Goal: Information Seeking & Learning: Learn about a topic

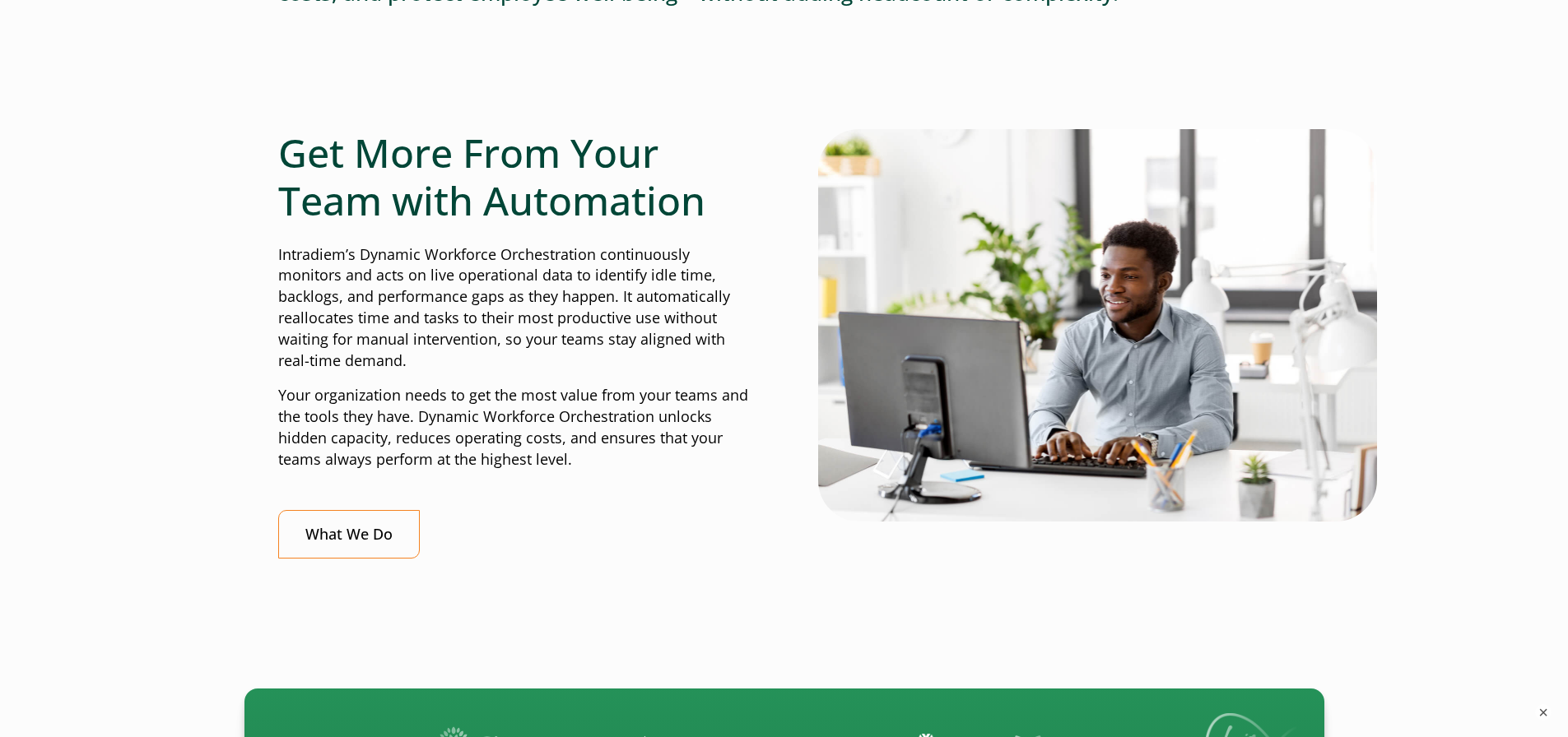
scroll to position [549, 0]
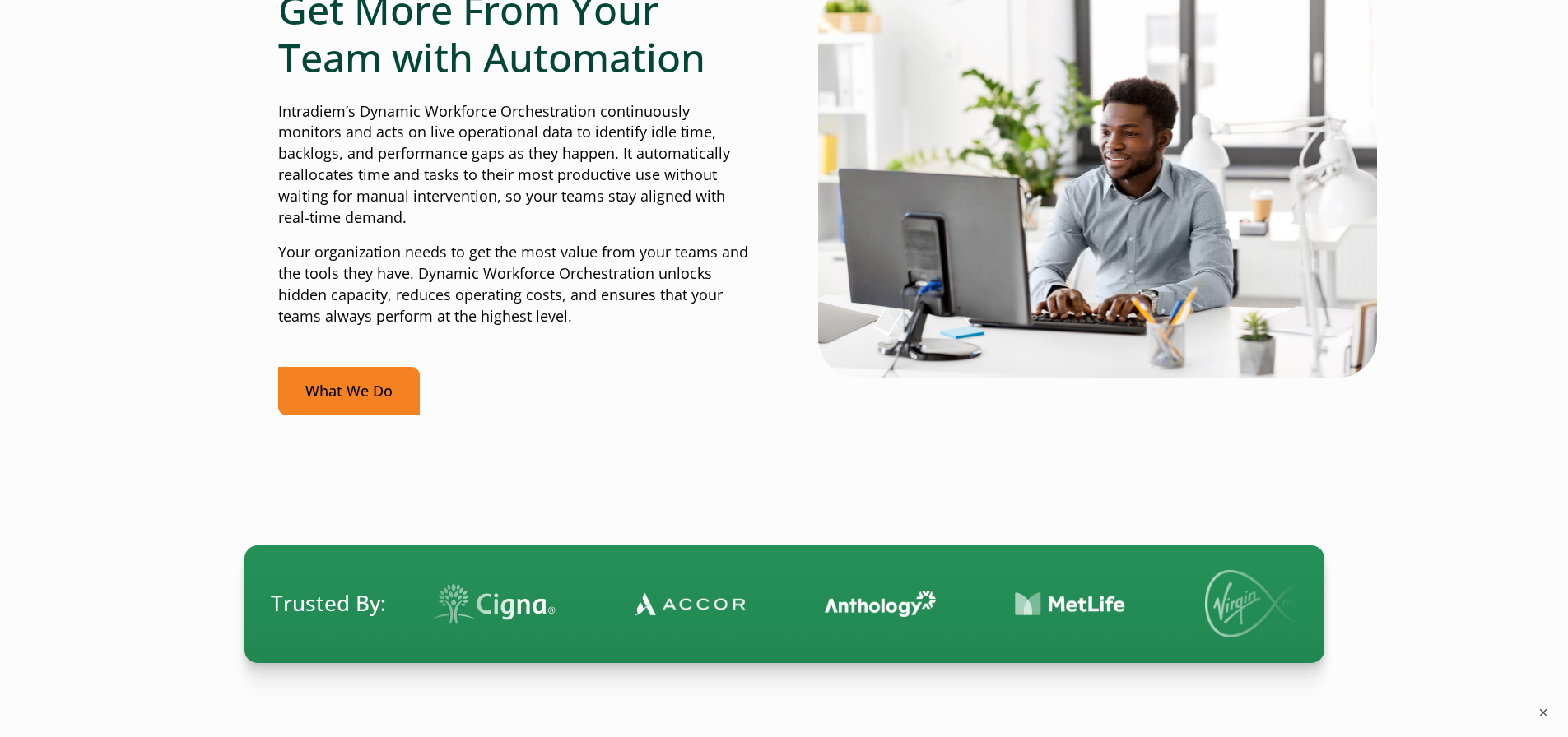
click at [350, 403] on link "What We Do" at bounding box center [349, 391] width 141 height 48
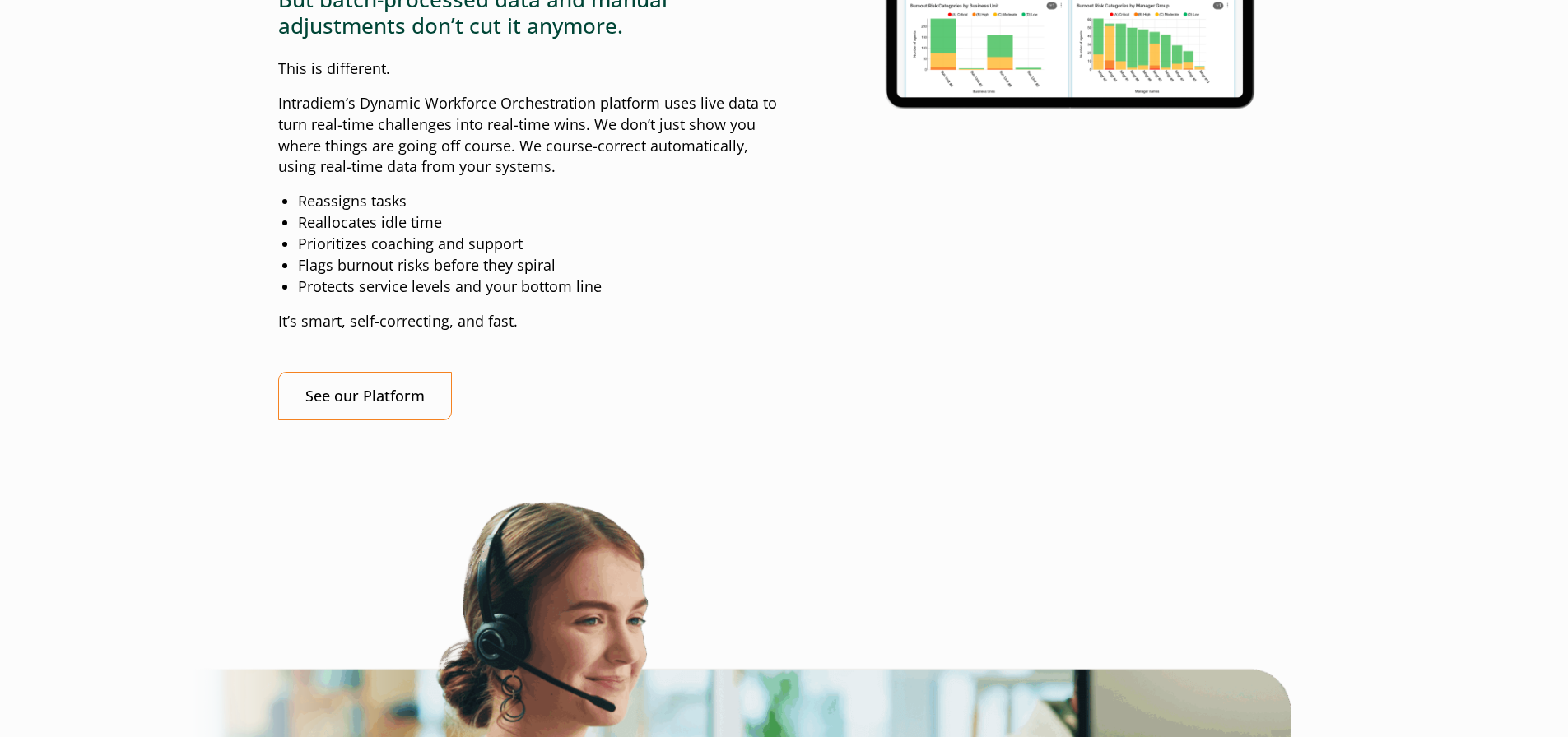
scroll to position [1673, 0]
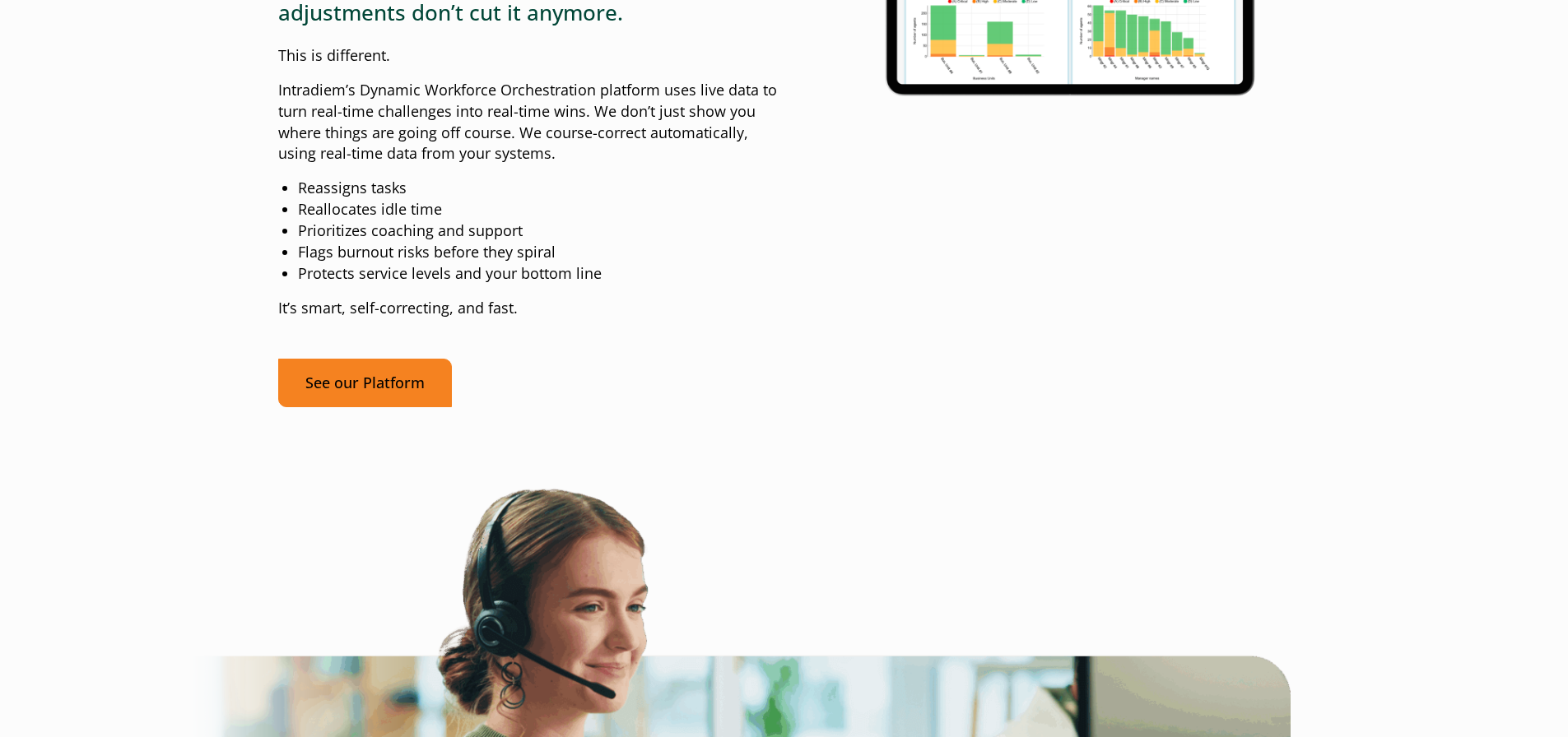
click at [352, 407] on link "See our Platform" at bounding box center [365, 383] width 174 height 48
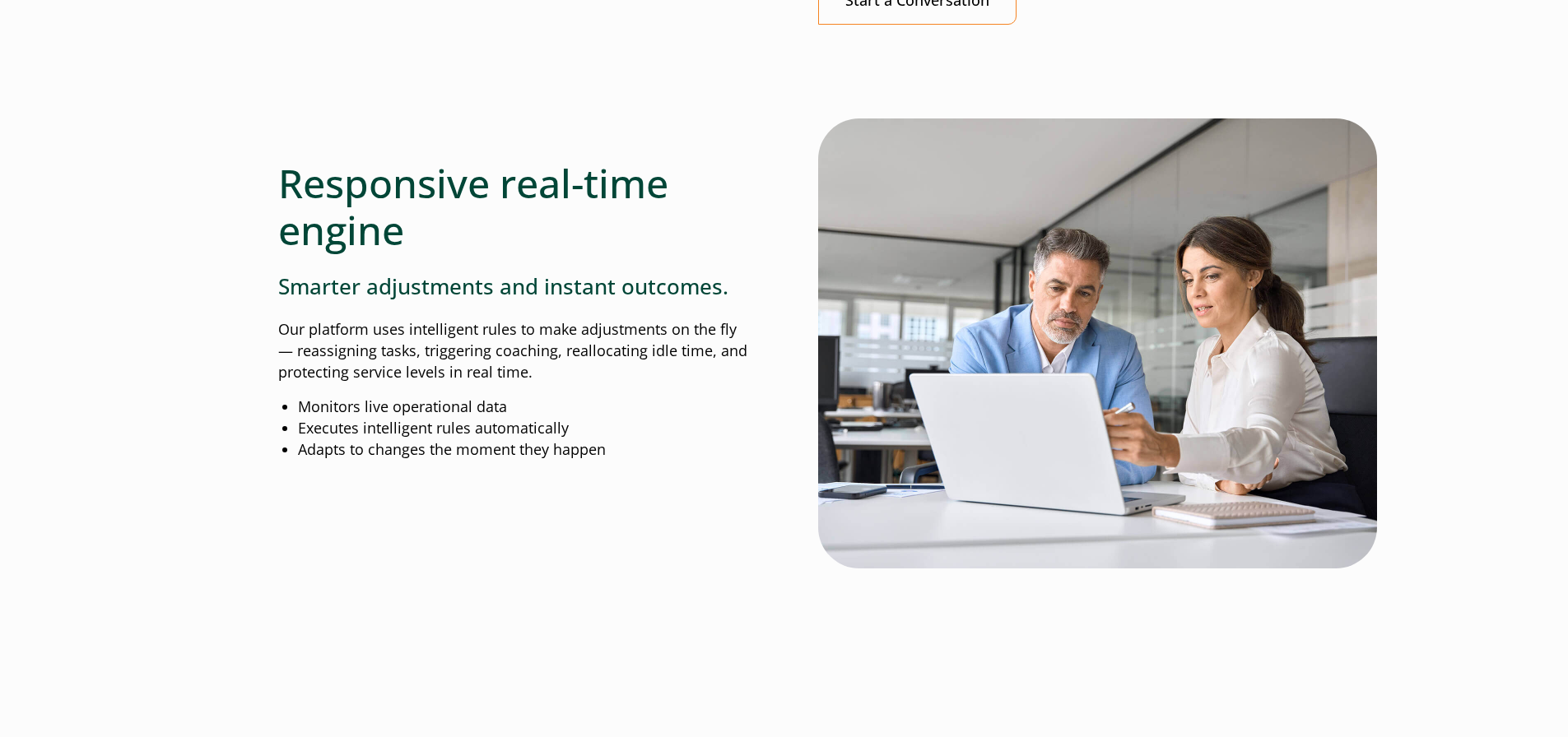
scroll to position [1508, 0]
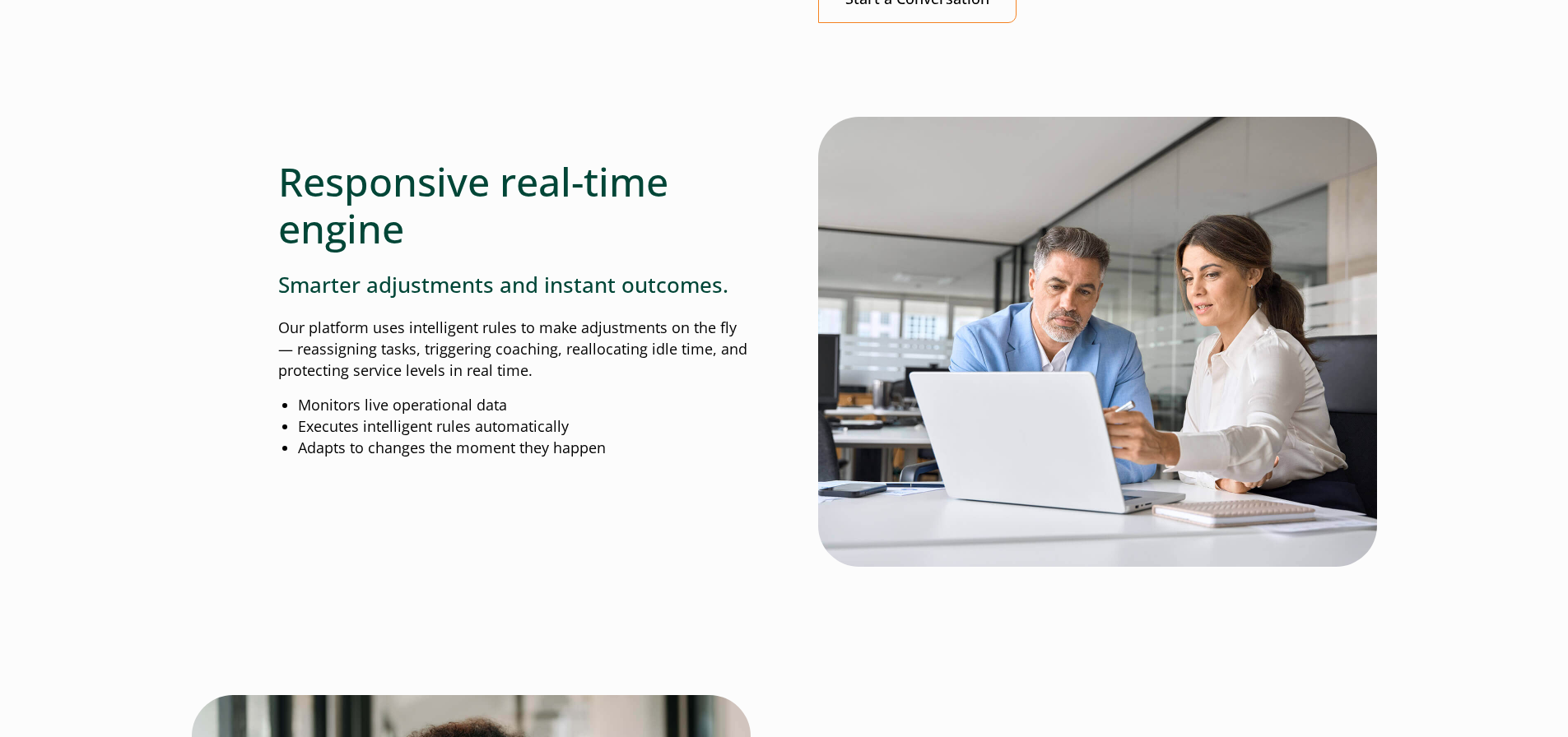
click at [389, 267] on div "Responsive real-time engine Smarter adjustments and instant outcomes. Our platf…" at bounding box center [514, 288] width 472 height 343
click at [401, 277] on h3 "Smarter adjustments and instant outcomes." at bounding box center [514, 285] width 472 height 26
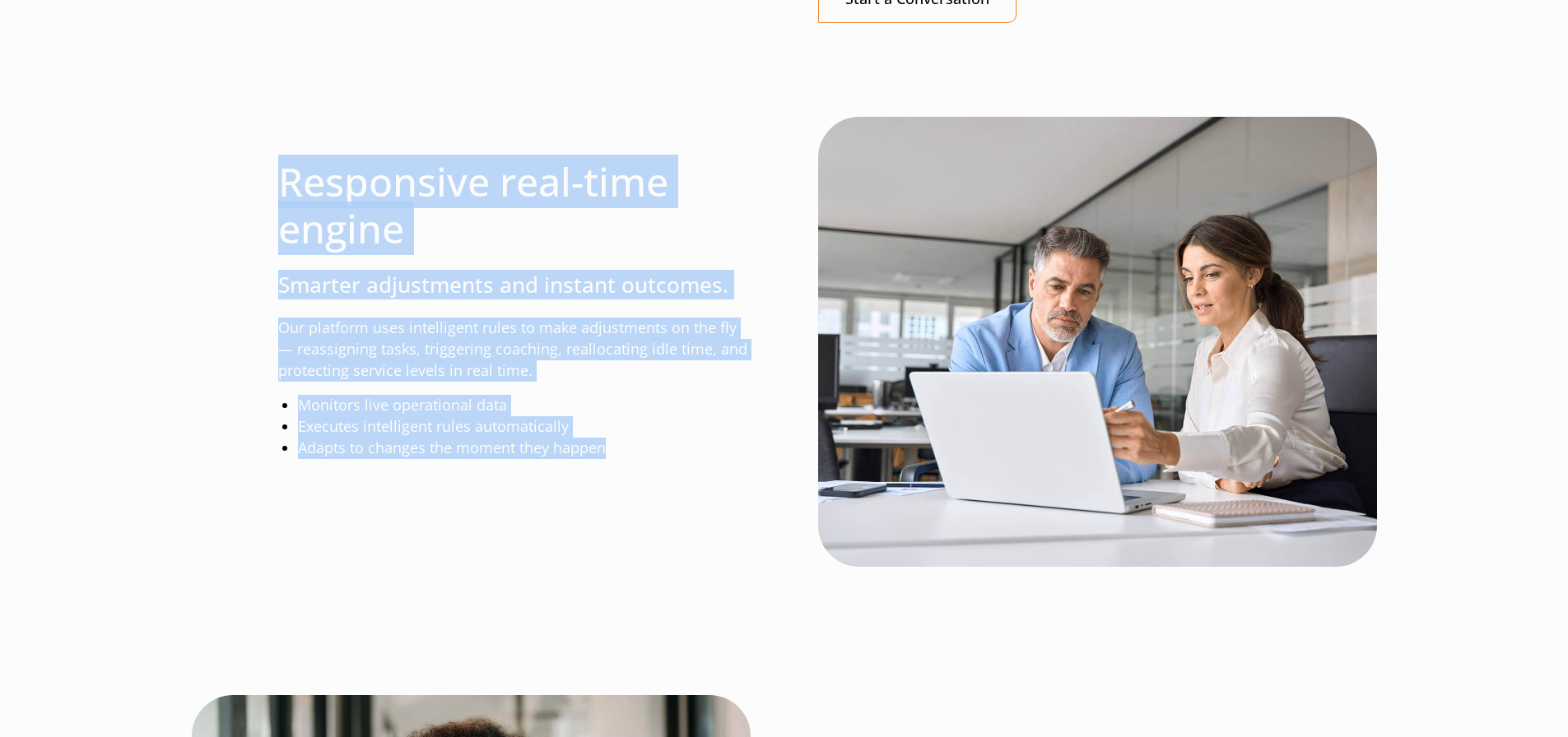
drag, startPoint x: 288, startPoint y: 180, endPoint x: 651, endPoint y: 495, distance: 480.6
click at [651, 495] on div "Responsive real-time engine Smarter adjustments and instant outcomes. Our platf…" at bounding box center [514, 344] width 472 height 455
copy div "Responsive real-time engine Smarter adjustments and instant outcomes. Our platf…"
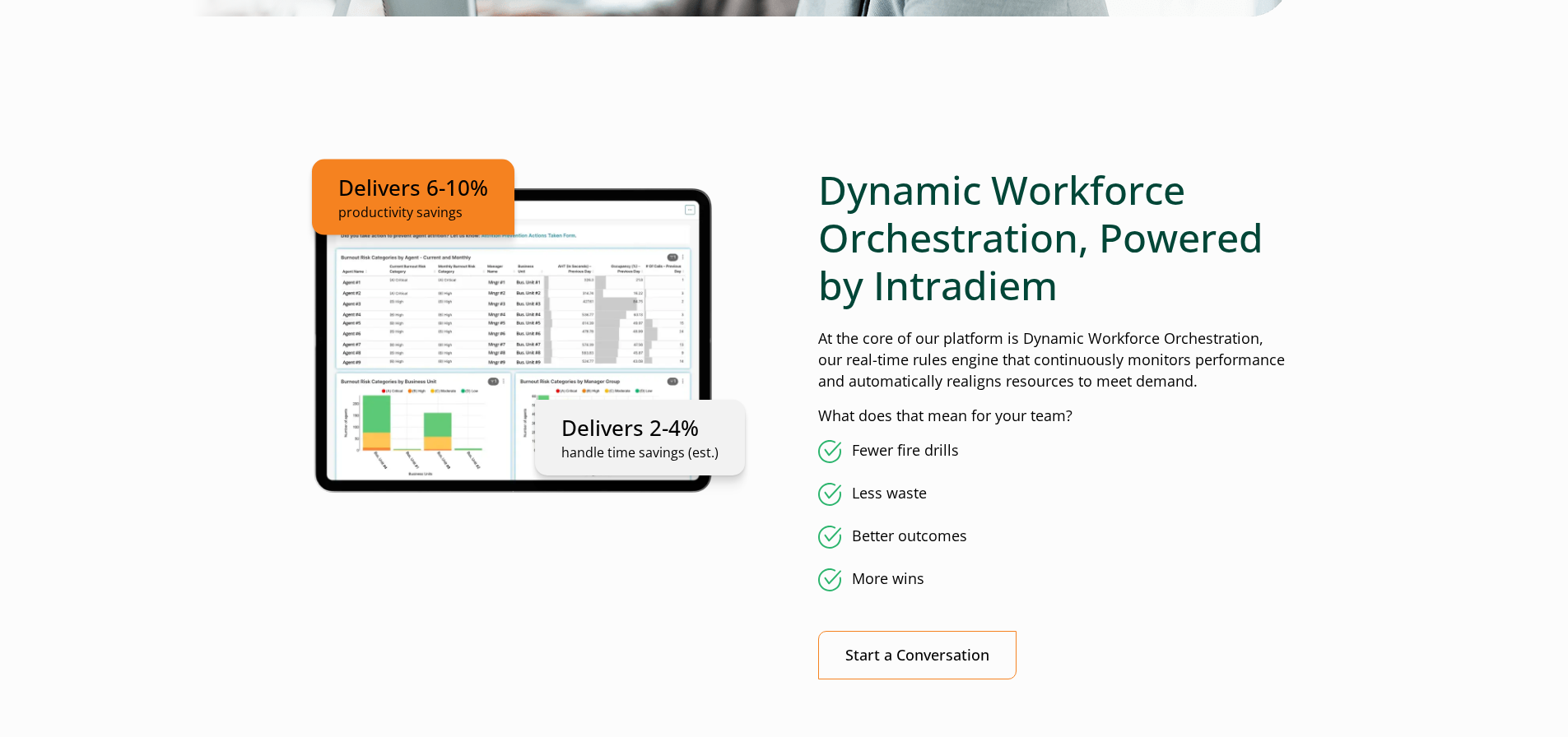
scroll to position [850, 0]
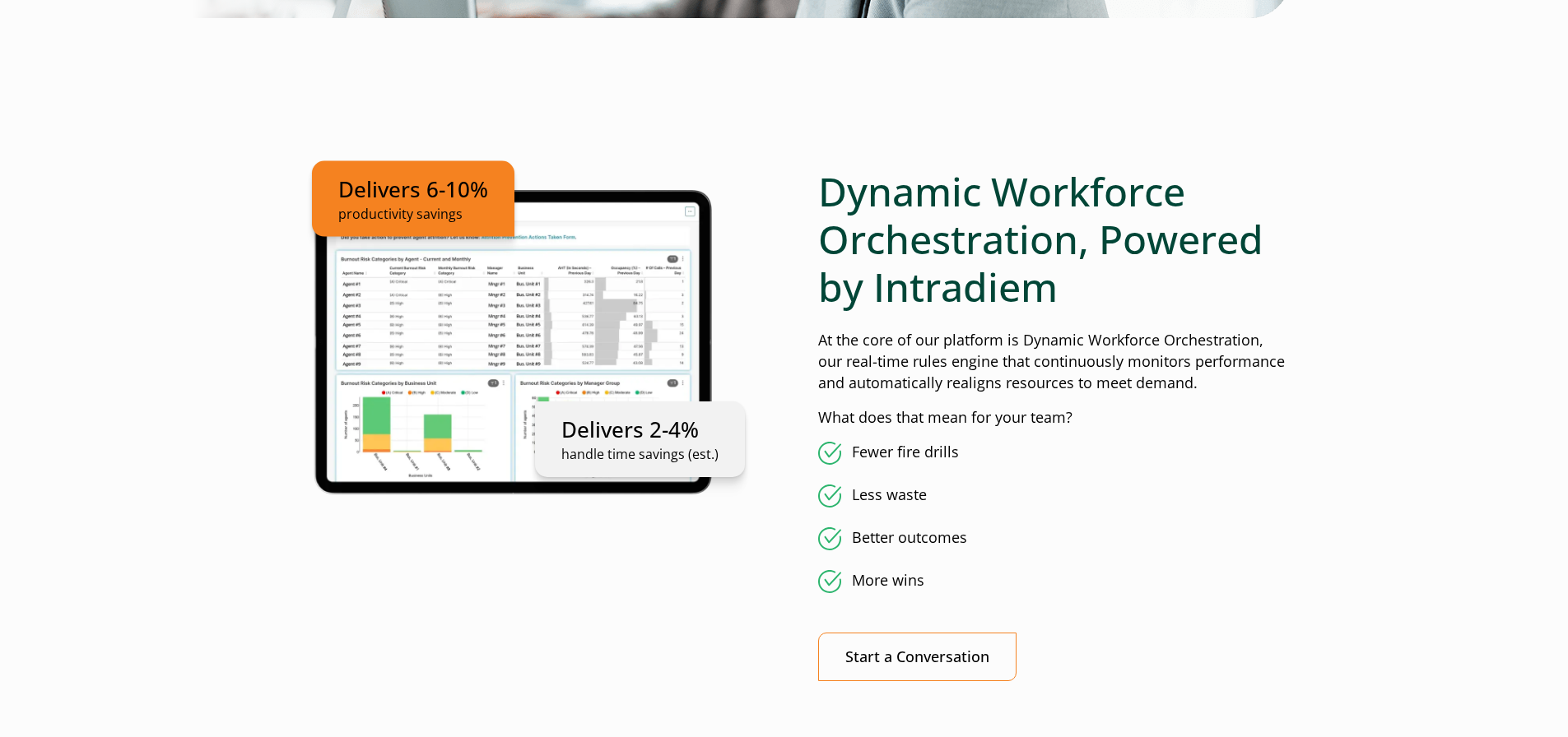
click at [525, 298] on ul "Delivers 6-10% productivity savings Delivers 2-4% handle time savings (est.)" at bounding box center [514, 339] width 472 height 343
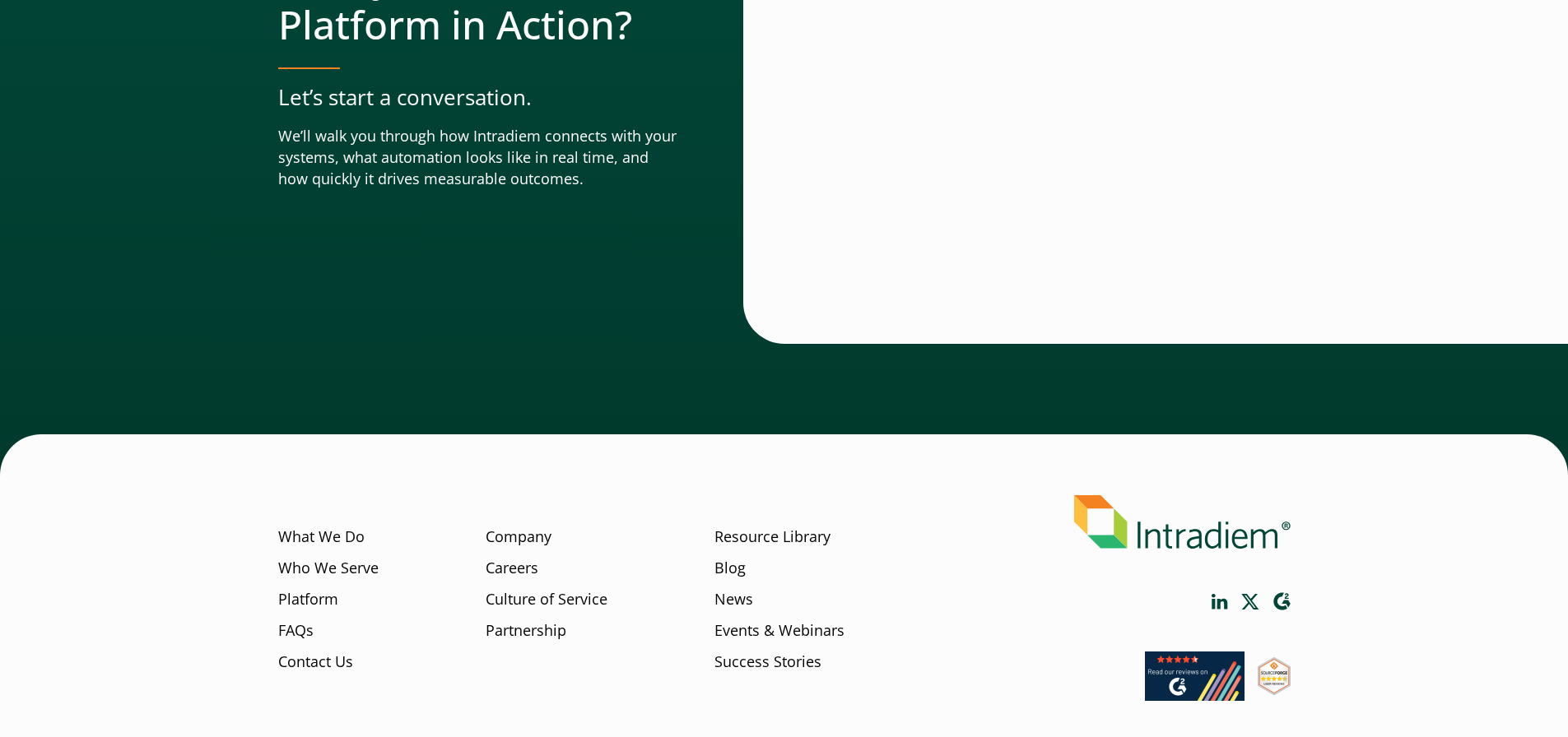
scroll to position [5779, 0]
